Goal: Task Accomplishment & Management: Manage account settings

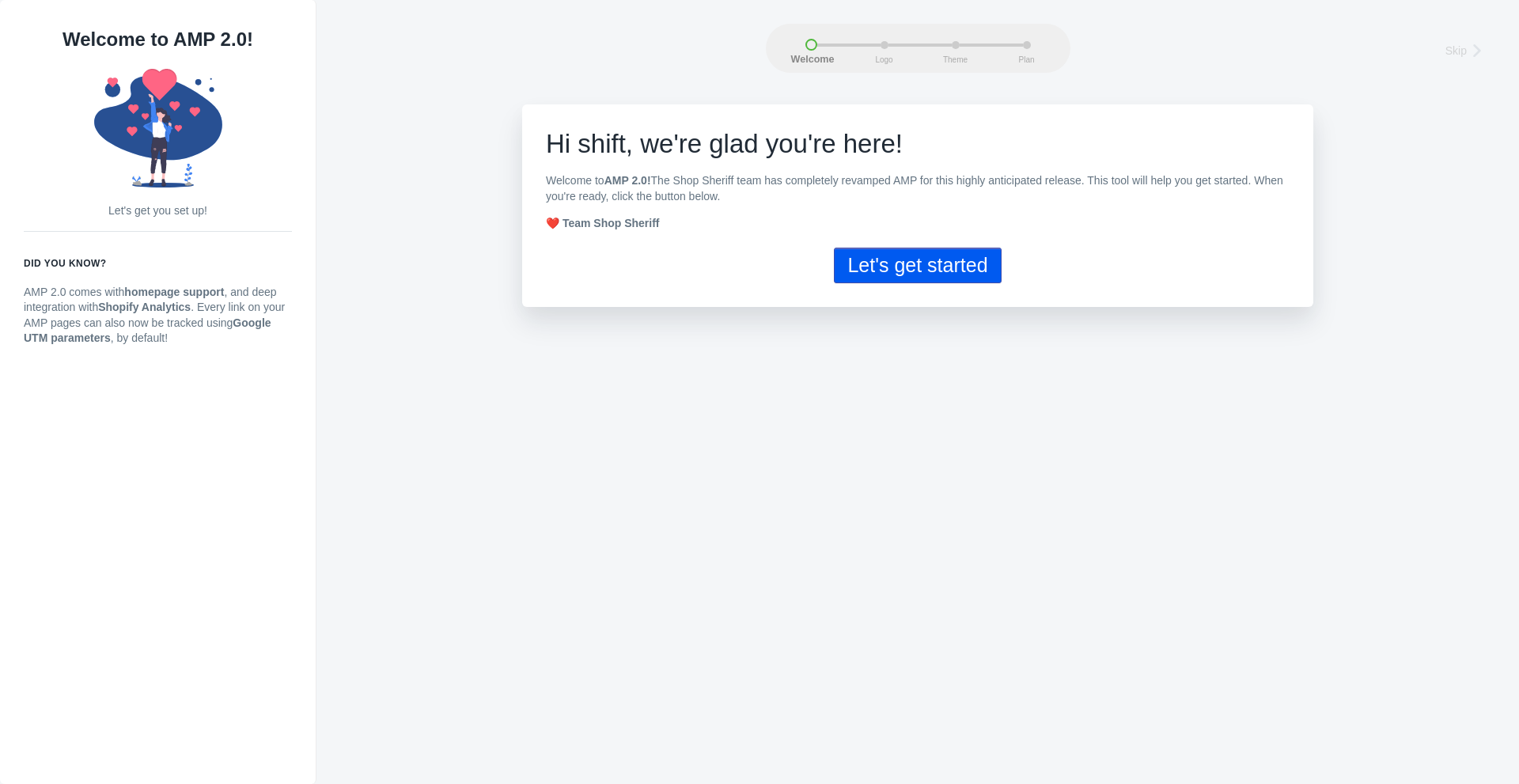
click at [929, 250] on button "Let's get started" at bounding box center [917, 266] width 167 height 35
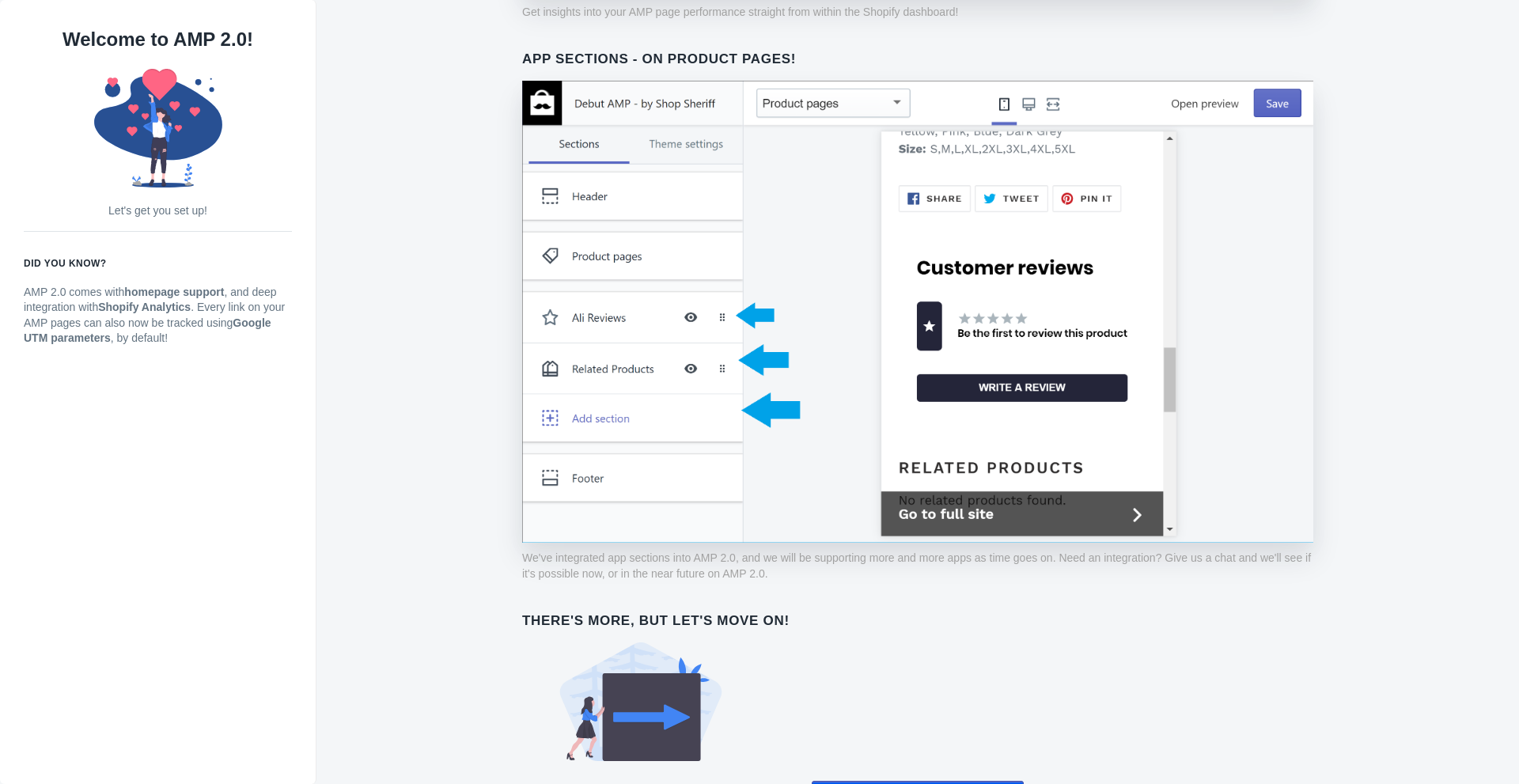
scroll to position [1061, 0]
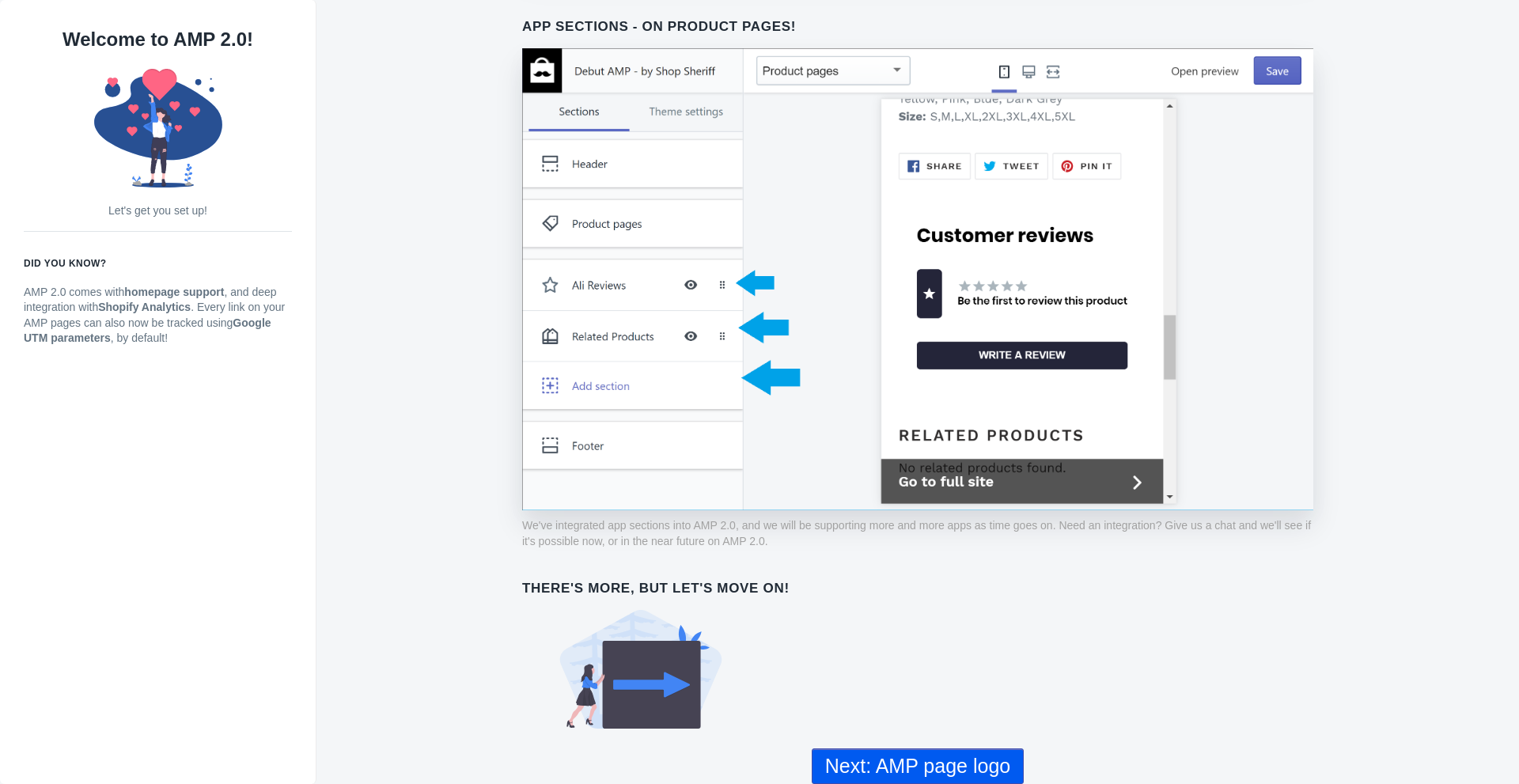
click at [972, 750] on button "Next: AMP page logo" at bounding box center [917, 765] width 212 height 35
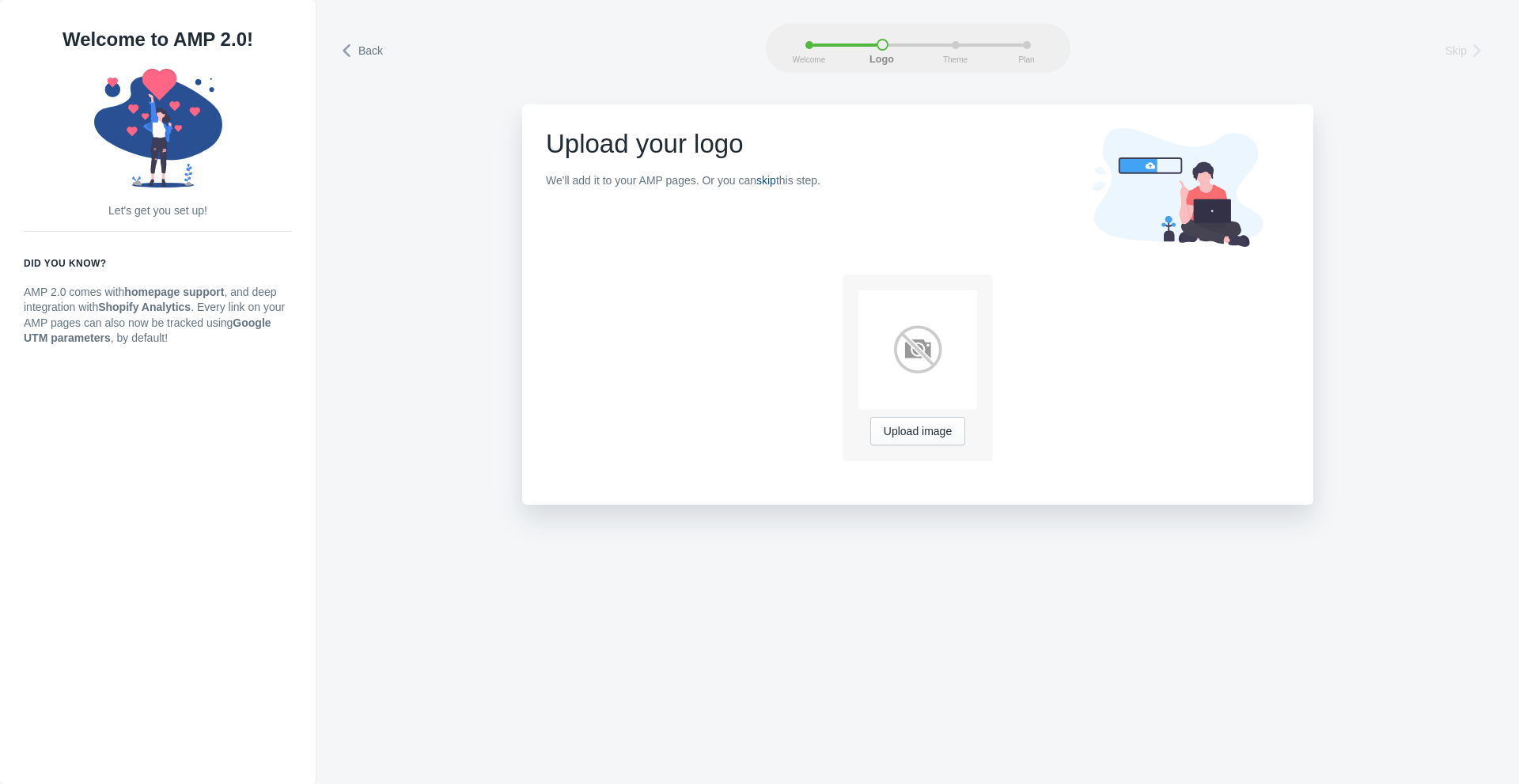
click at [771, 184] on link "skip" at bounding box center [766, 180] width 20 height 13
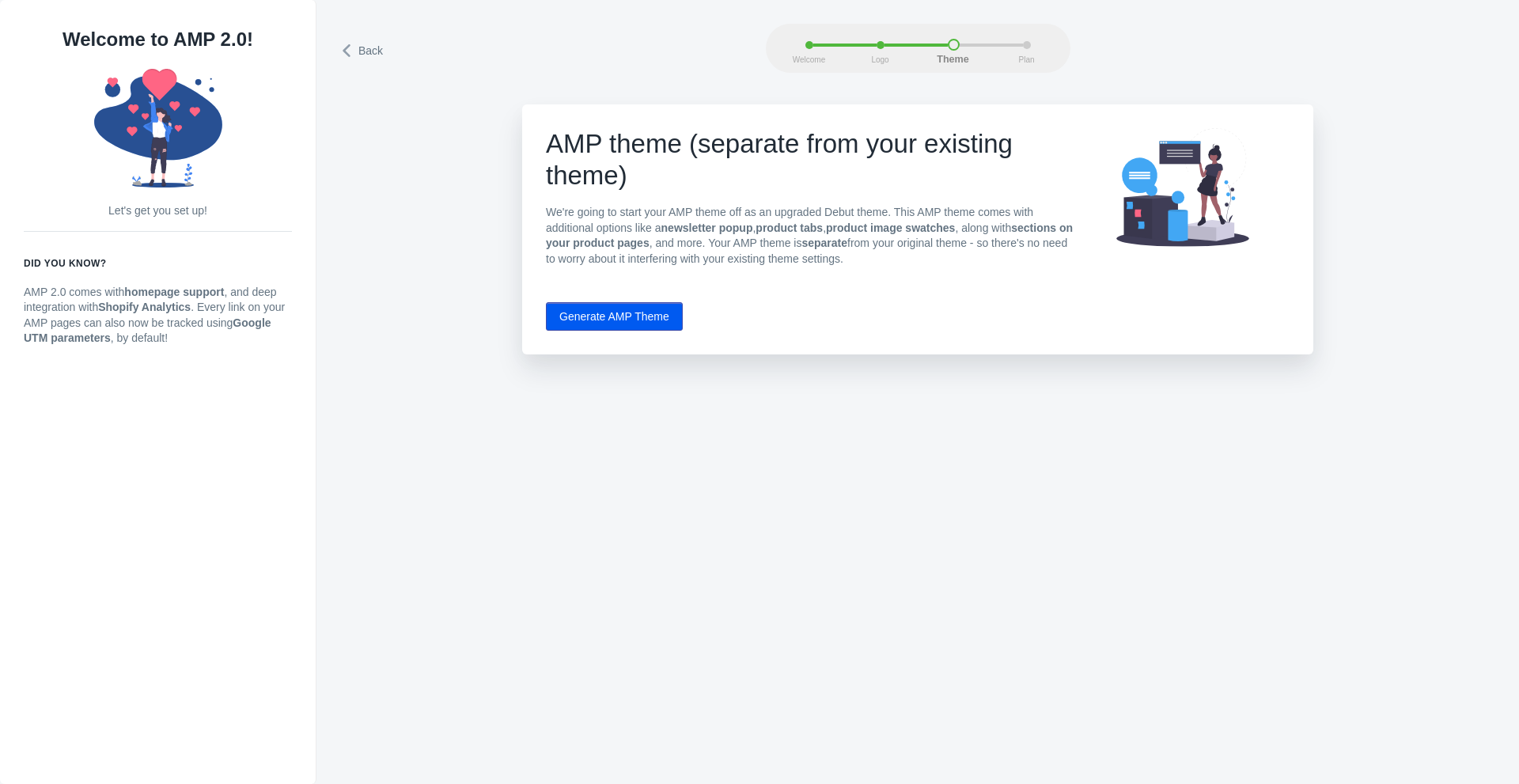
click at [883, 33] on div "Welcome Logo Theme Plan" at bounding box center [918, 48] width 305 height 49
click at [879, 57] on span "Logo" at bounding box center [880, 60] width 40 height 9
click at [875, 48] on div "Welcome" at bounding box center [841, 45] width 71 height 8
click at [362, 48] on span "Back" at bounding box center [370, 51] width 24 height 16
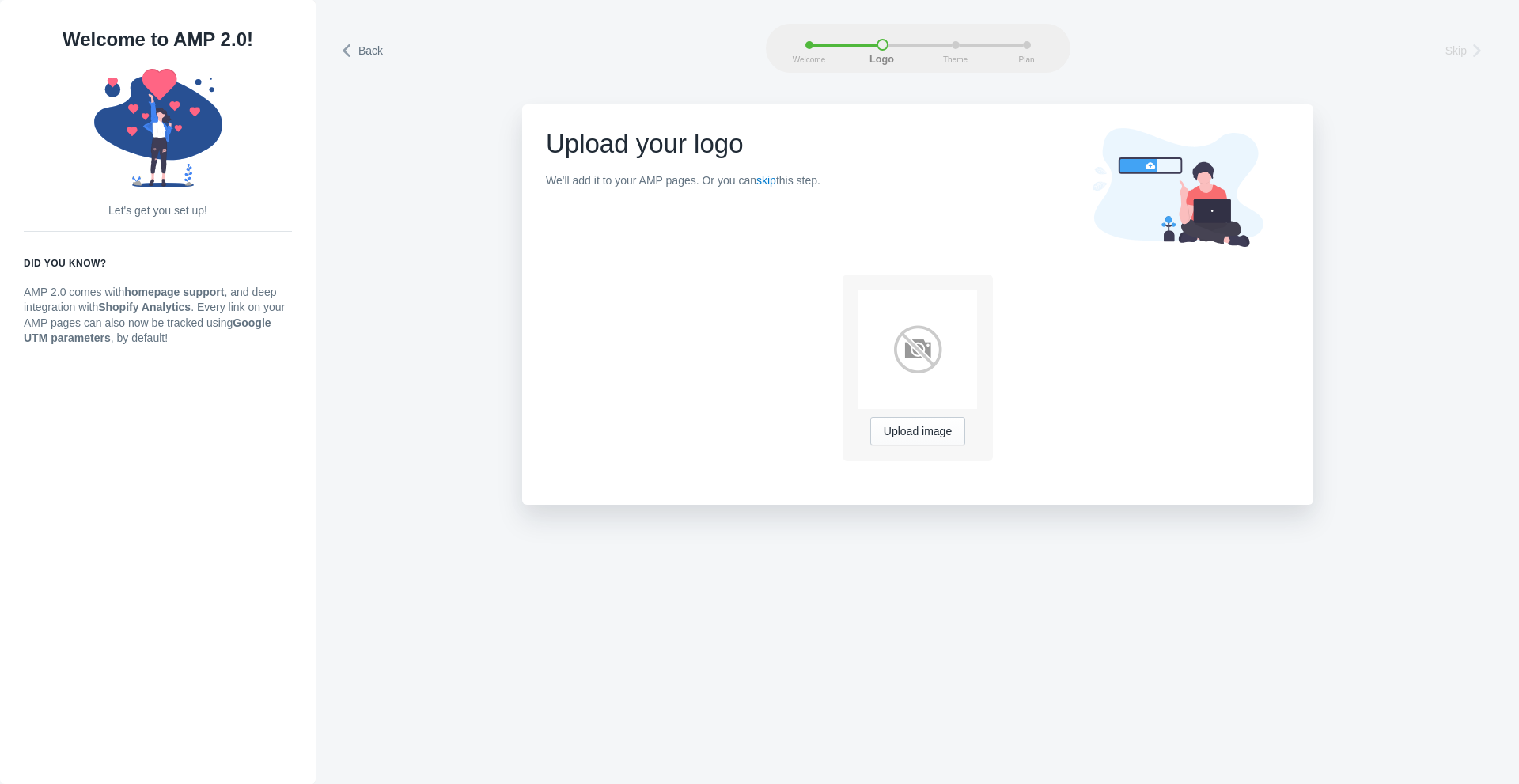
click at [928, 348] on img at bounding box center [918, 350] width 119 height 119
click at [906, 361] on img at bounding box center [918, 350] width 119 height 119
click at [931, 432] on span "Upload image" at bounding box center [918, 432] width 68 height 13
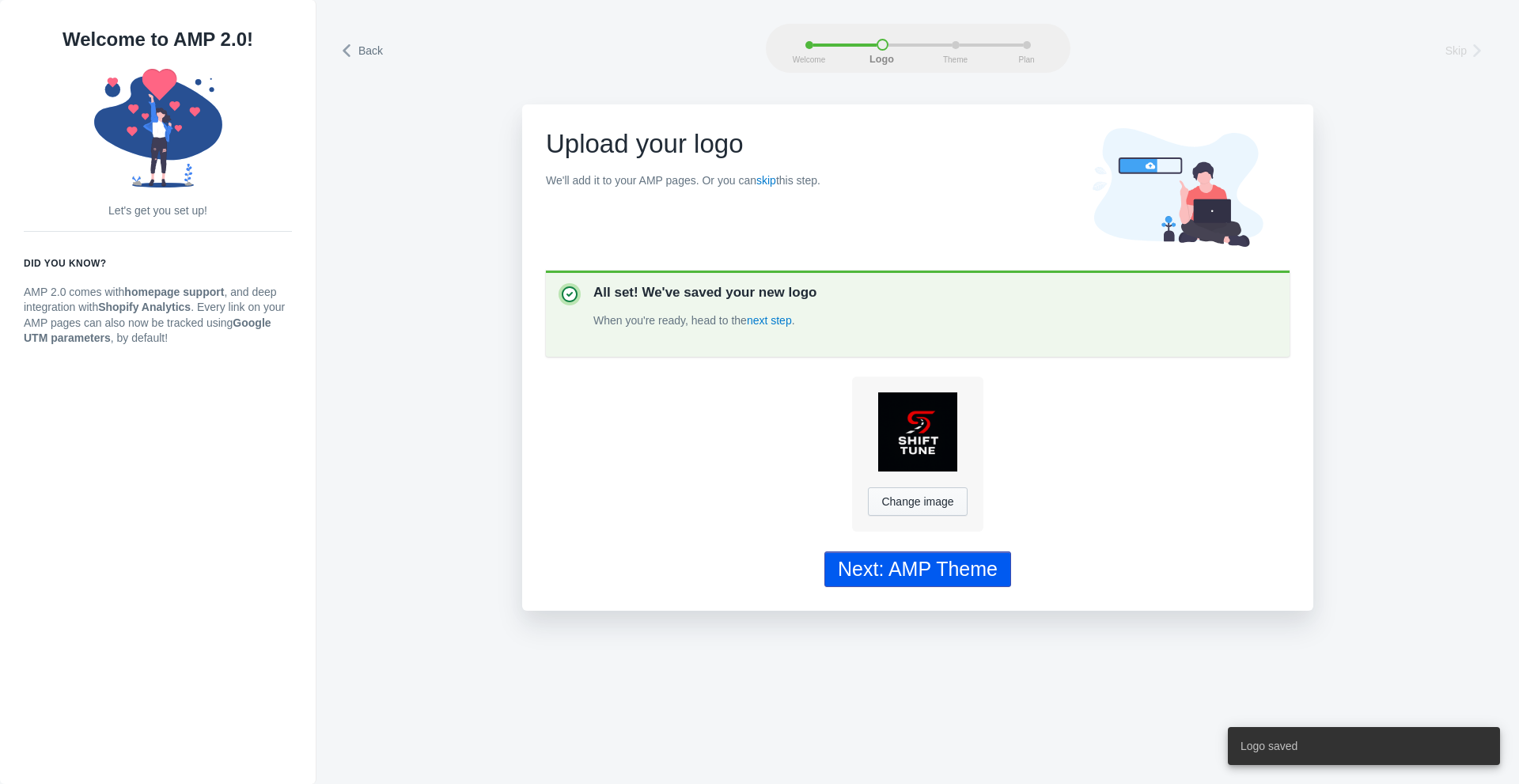
click at [865, 557] on div "Next: AMP Theme" at bounding box center [918, 568] width 160 height 22
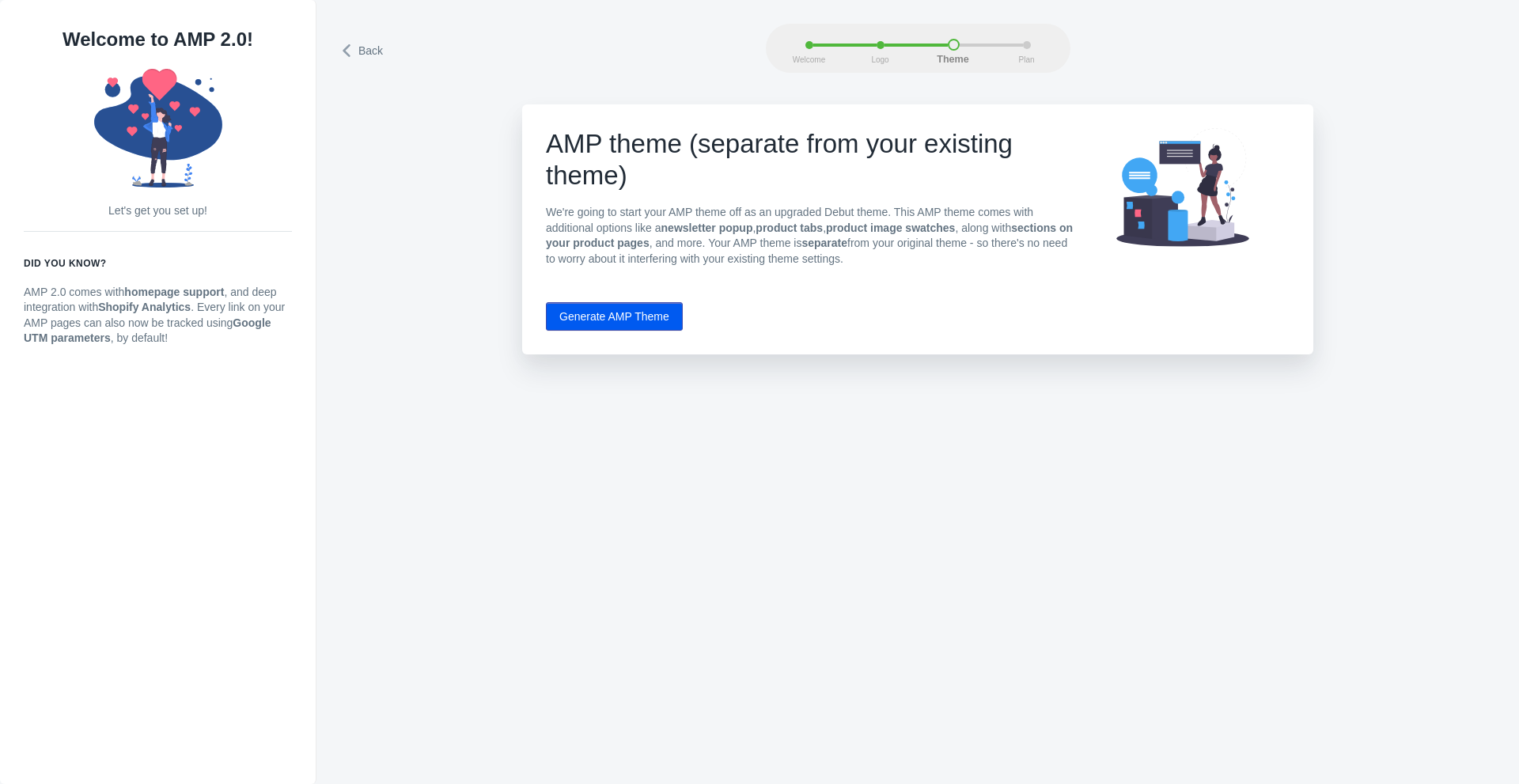
click at [648, 321] on button "Generate AMP Theme" at bounding box center [614, 315] width 137 height 28
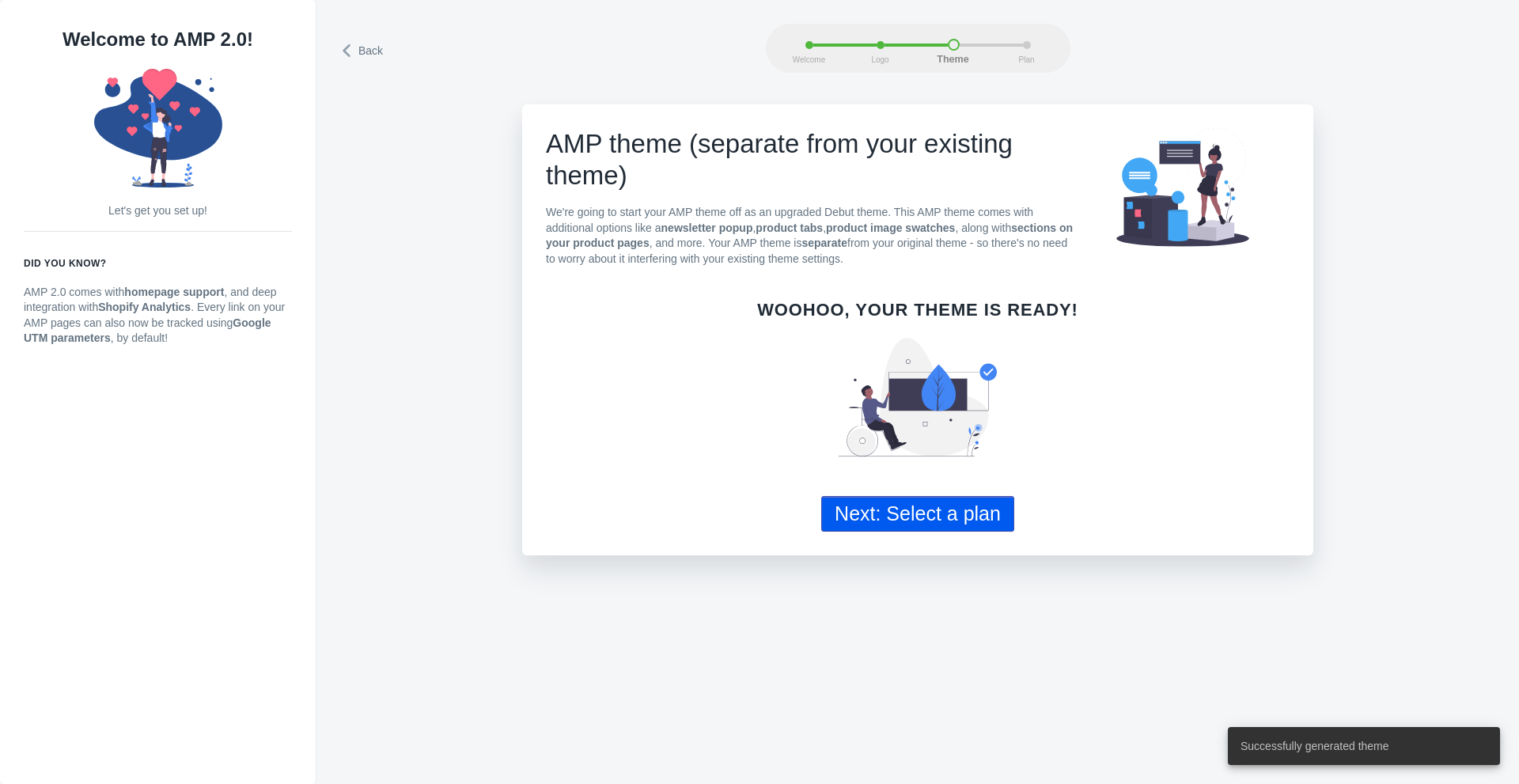
click at [899, 511] on button "Next: Select a plan" at bounding box center [918, 514] width 193 height 35
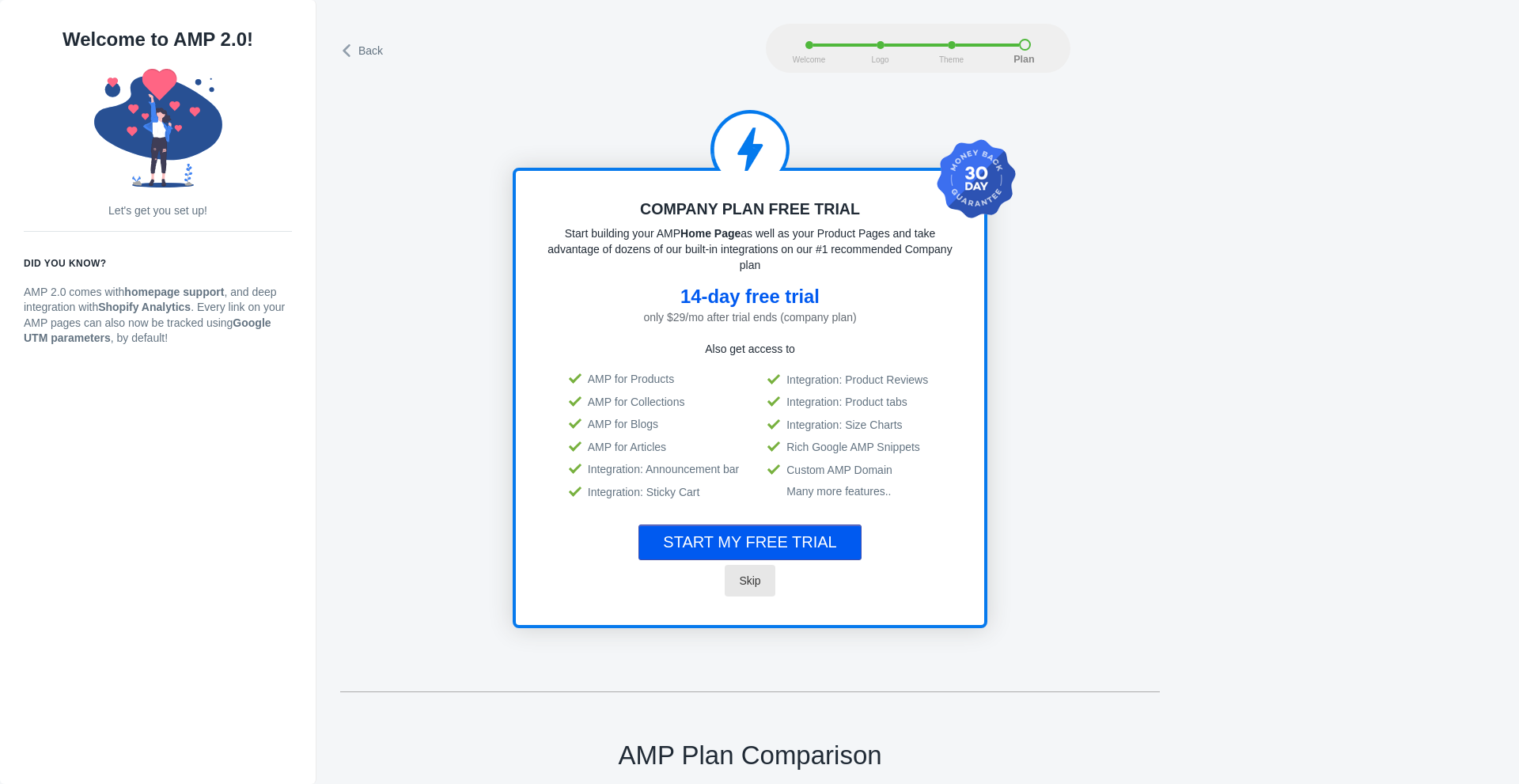
click at [749, 577] on span "Skip" at bounding box center [750, 580] width 21 height 13
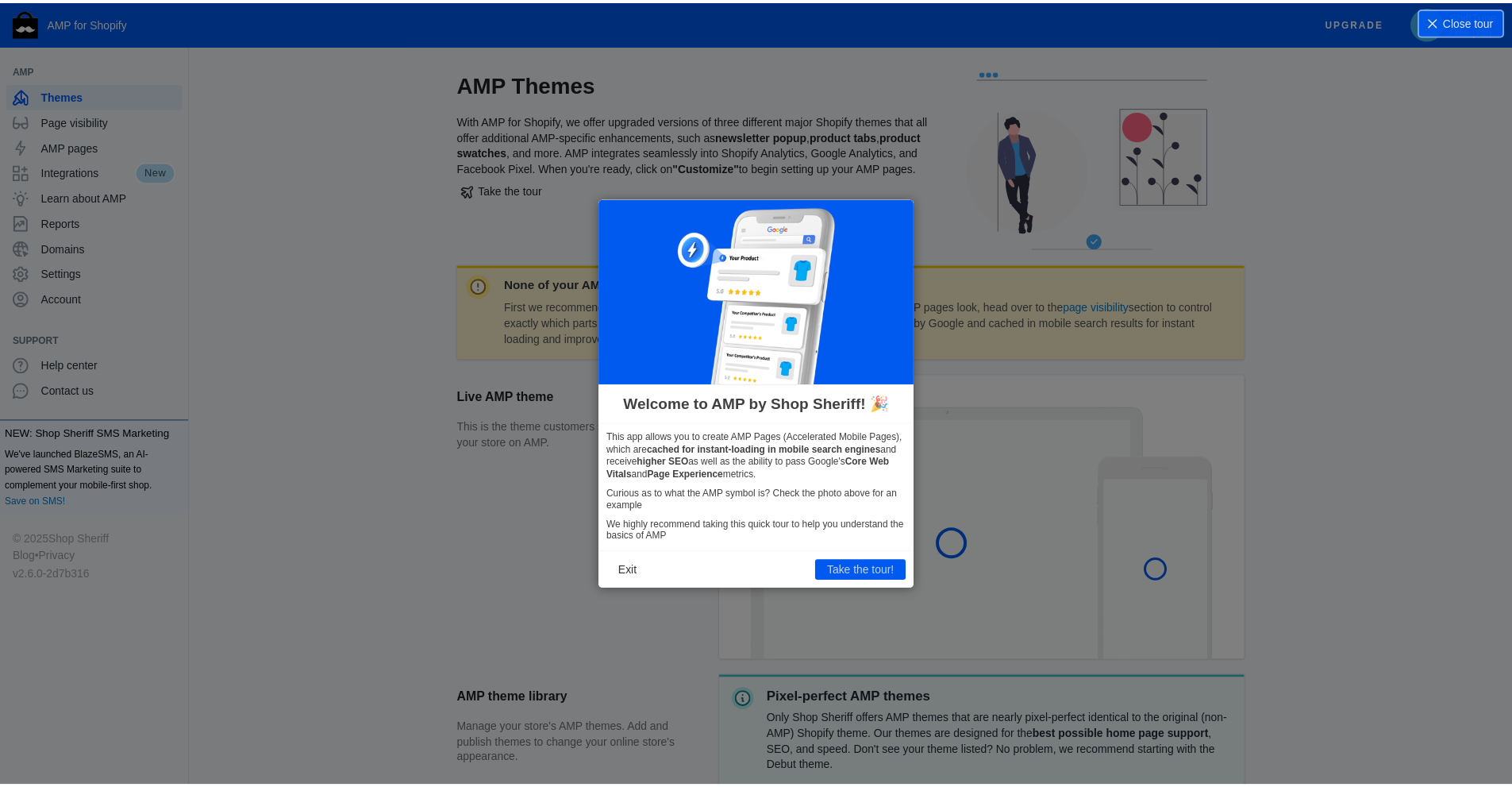
scroll to position [57, 0]
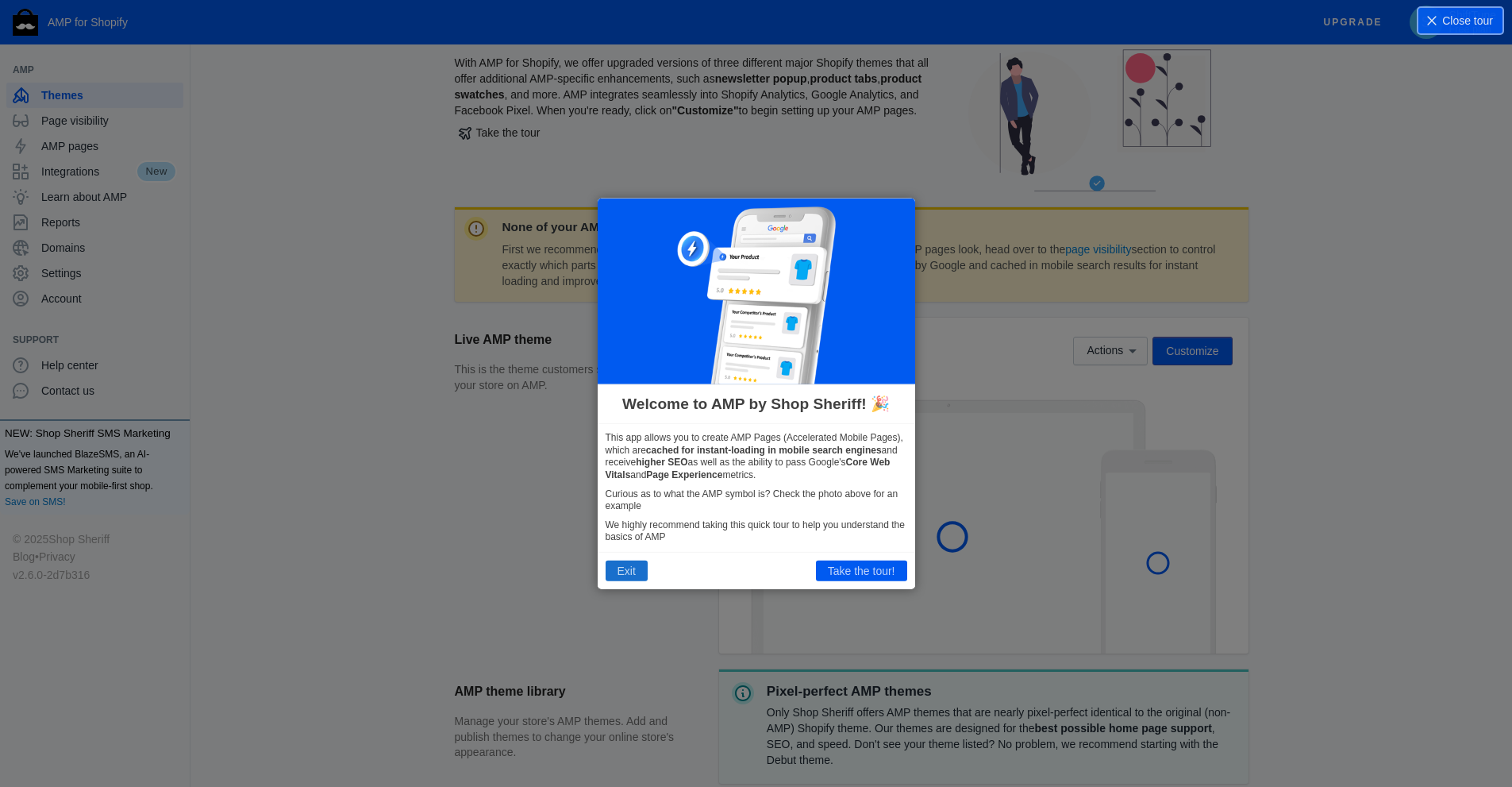
click at [633, 573] on button "Exit" at bounding box center [626, 570] width 42 height 21
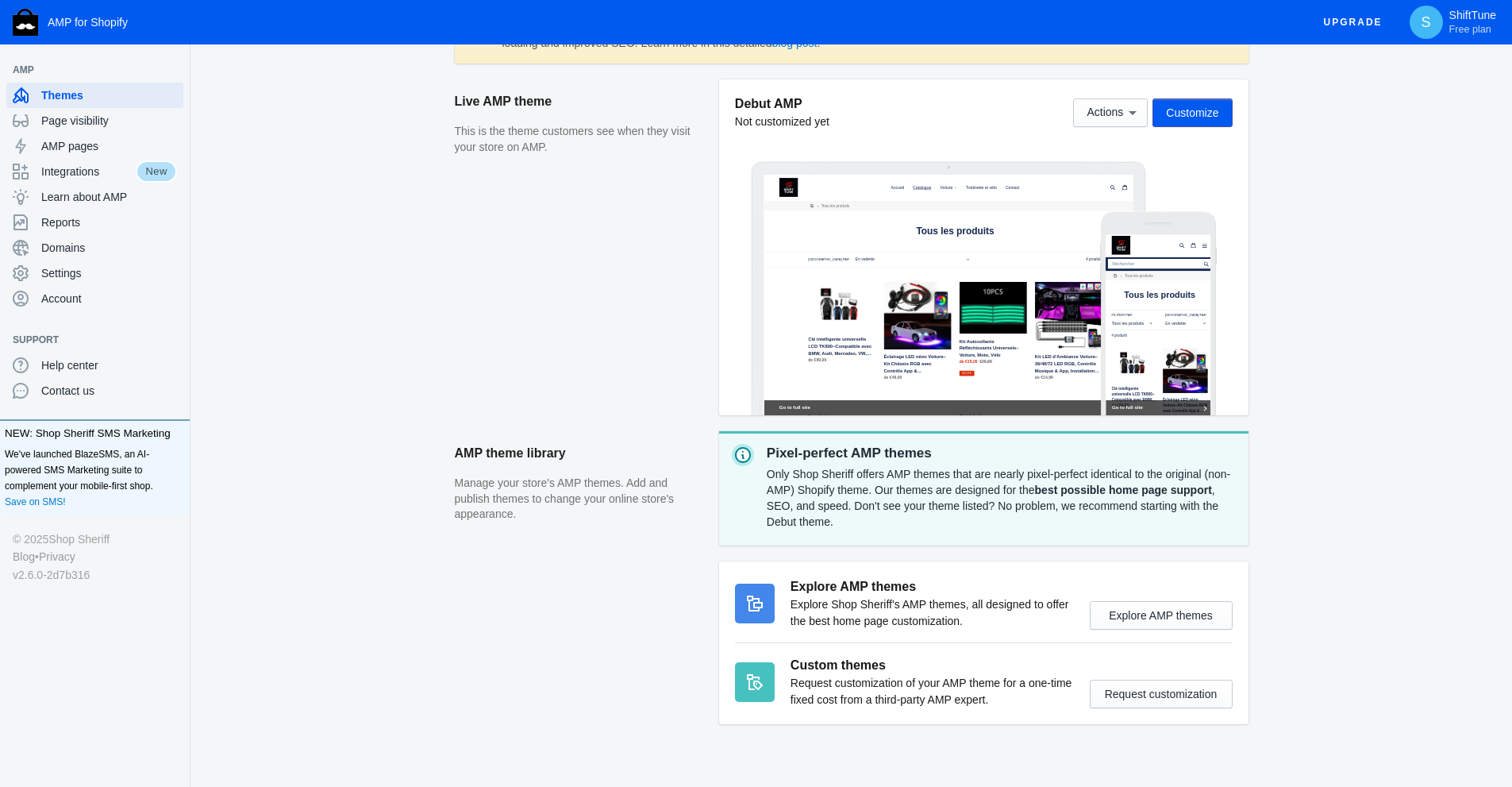
scroll to position [321, 0]
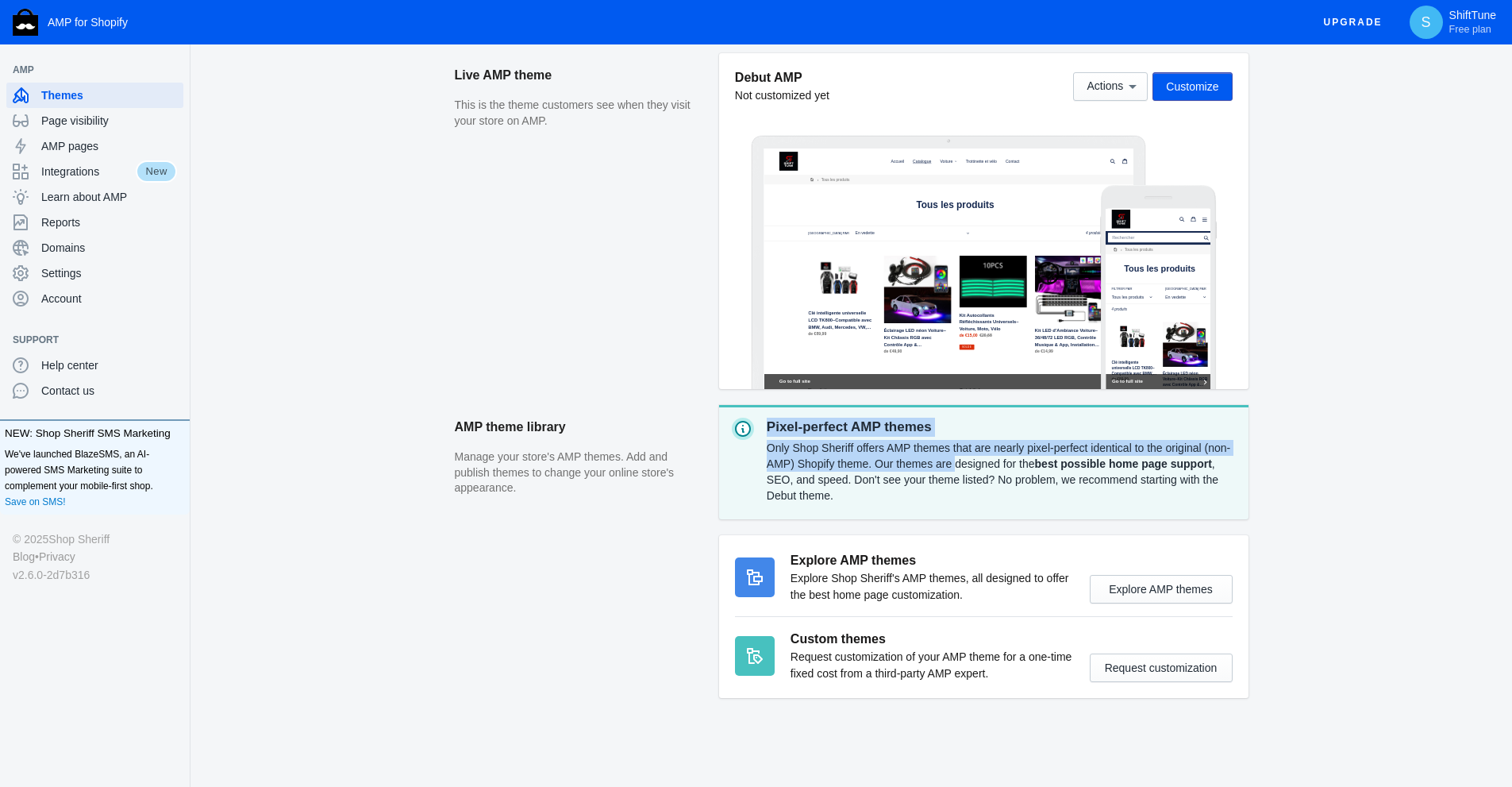
drag, startPoint x: 759, startPoint y: 451, endPoint x: 950, endPoint y: 468, distance: 191.8
click at [948, 468] on div "Pixel-perfect AMP themes Only Shop Sheriff offers AMP themes that are nearly pi…" at bounding box center [984, 462] width 529 height 115
click at [950, 468] on div "Only Shop Sheriff offers AMP themes that are nearly pixel-perfect identical to …" at bounding box center [1000, 471] width 469 height 70
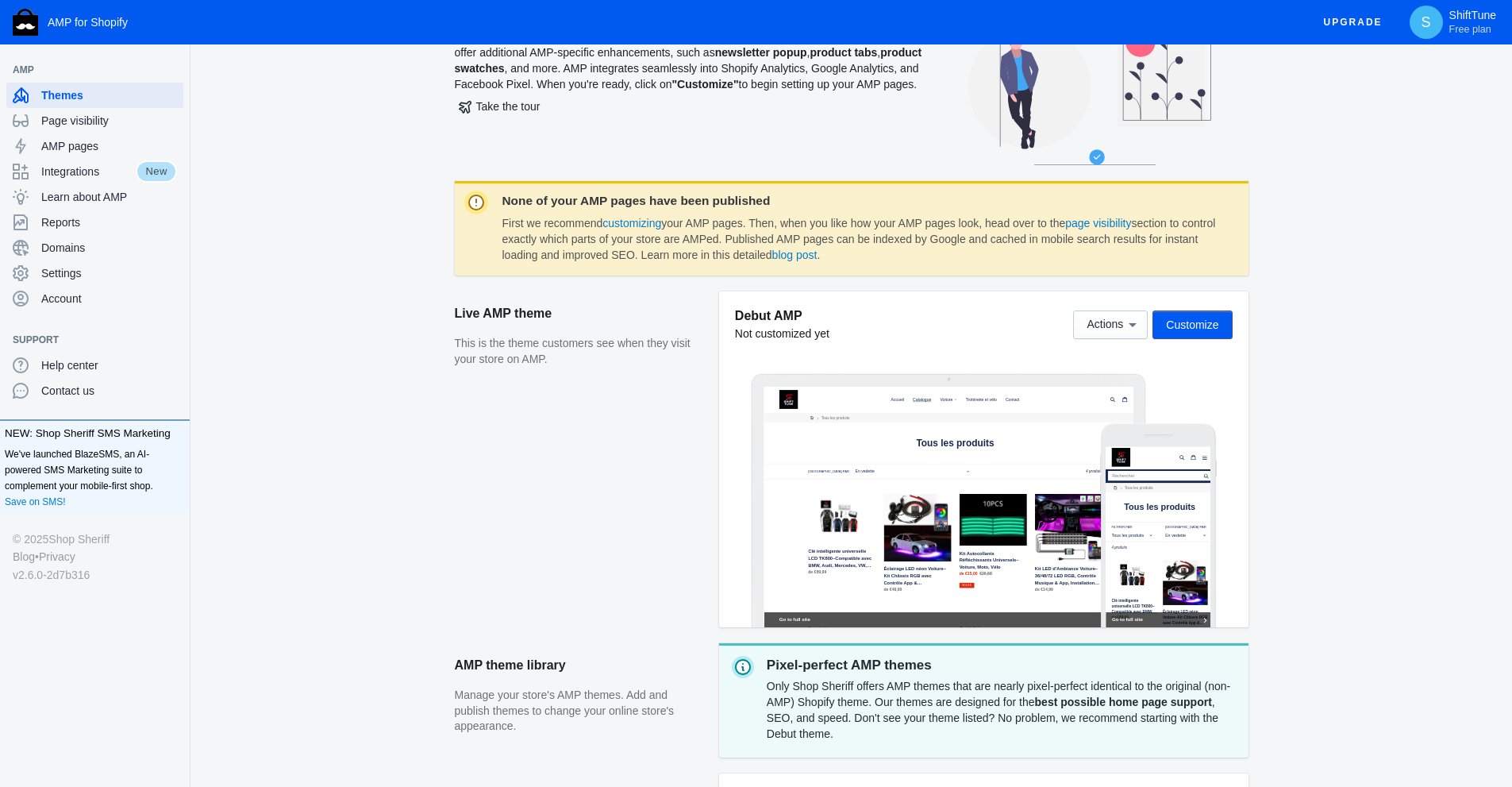
scroll to position [0, 0]
